Goal: Transaction & Acquisition: Subscribe to service/newsletter

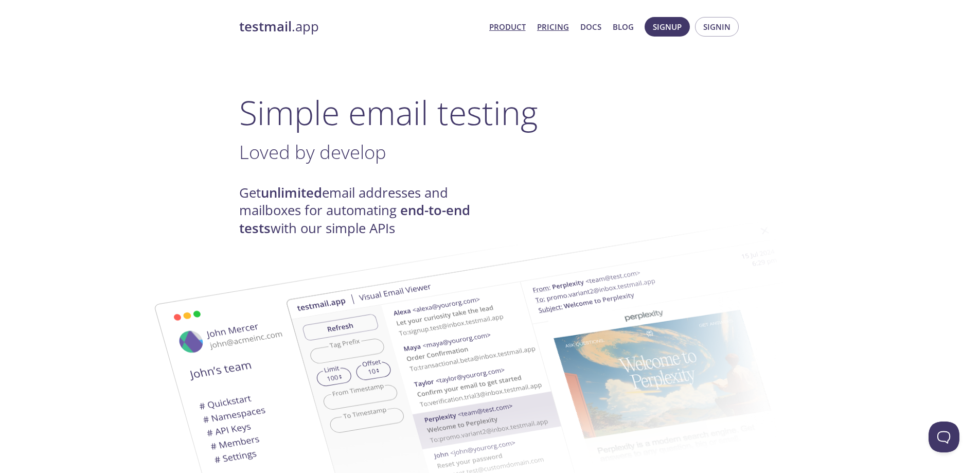
click at [542, 26] on link "Pricing" at bounding box center [553, 26] width 32 height 13
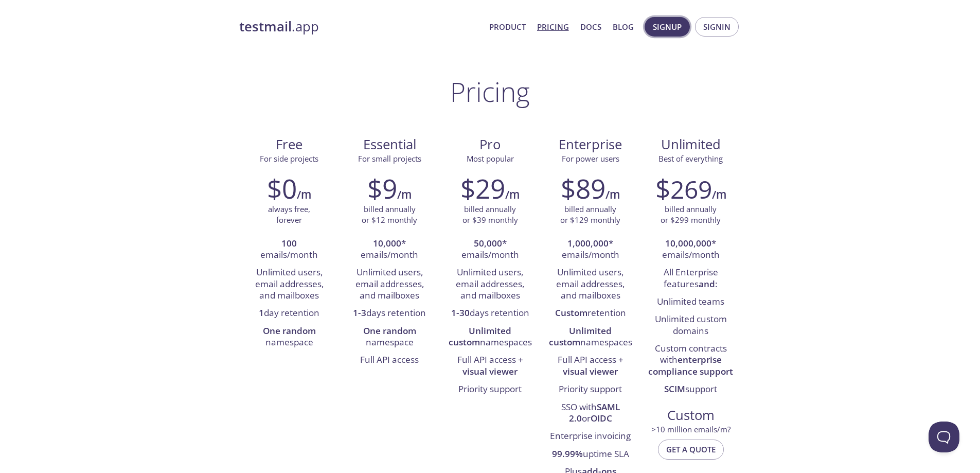
click at [661, 30] on span "Signup" at bounding box center [667, 26] width 29 height 13
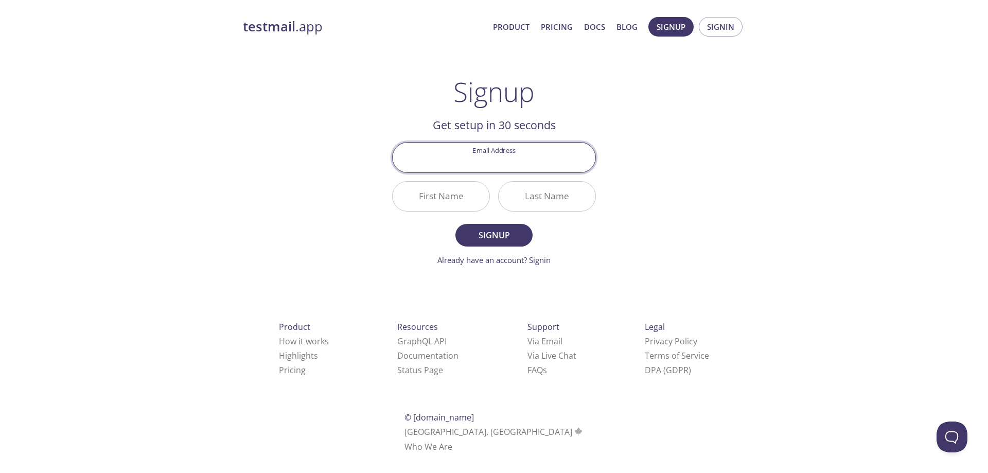
click at [295, 27] on link "testmail .app" at bounding box center [364, 26] width 242 height 17
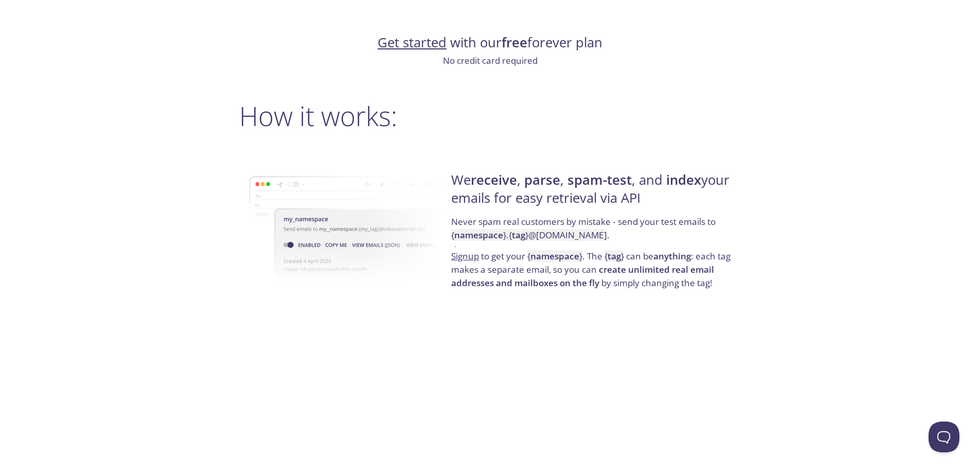
scroll to position [926, 0]
